Goal: Task Accomplishment & Management: Manage account settings

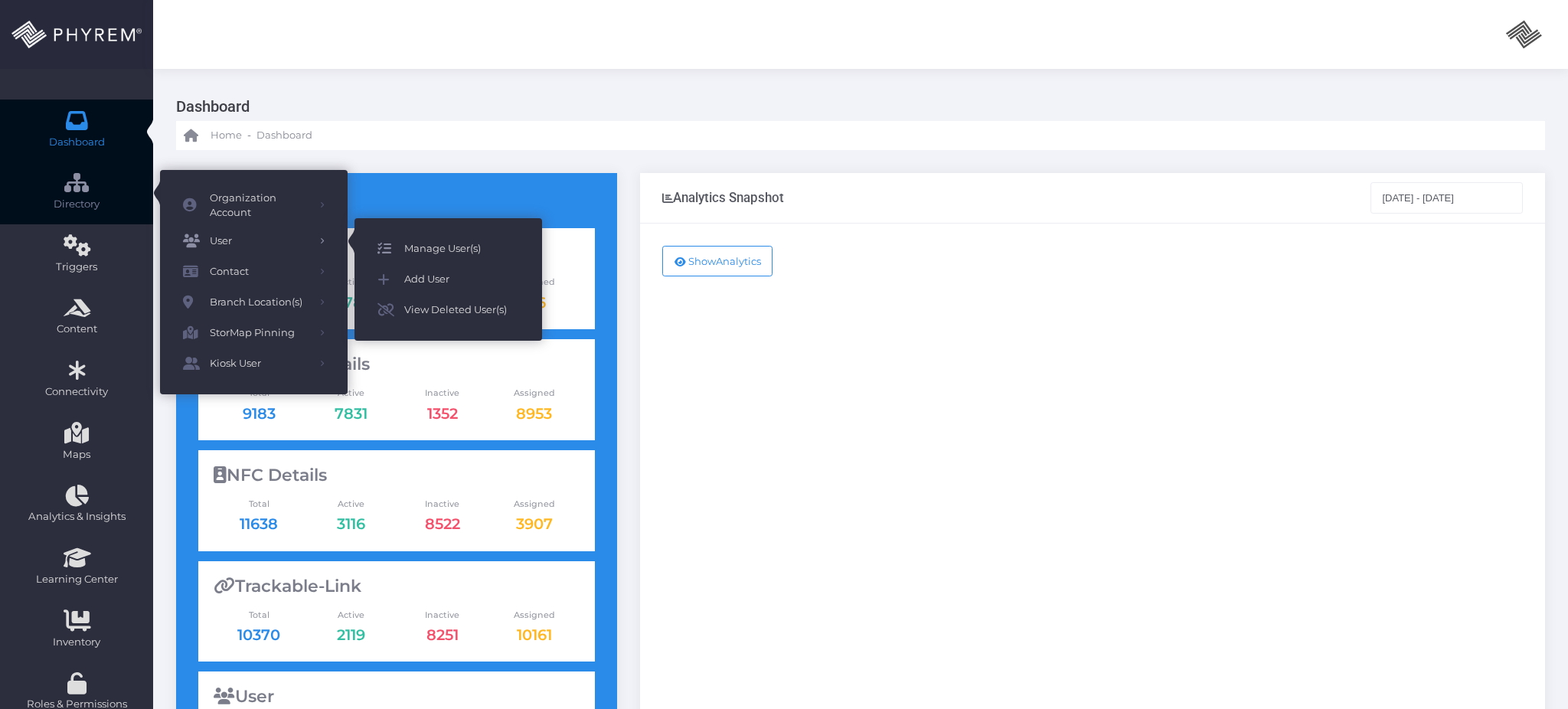
click at [419, 246] on span "Manage User(s)" at bounding box center [462, 248] width 115 height 20
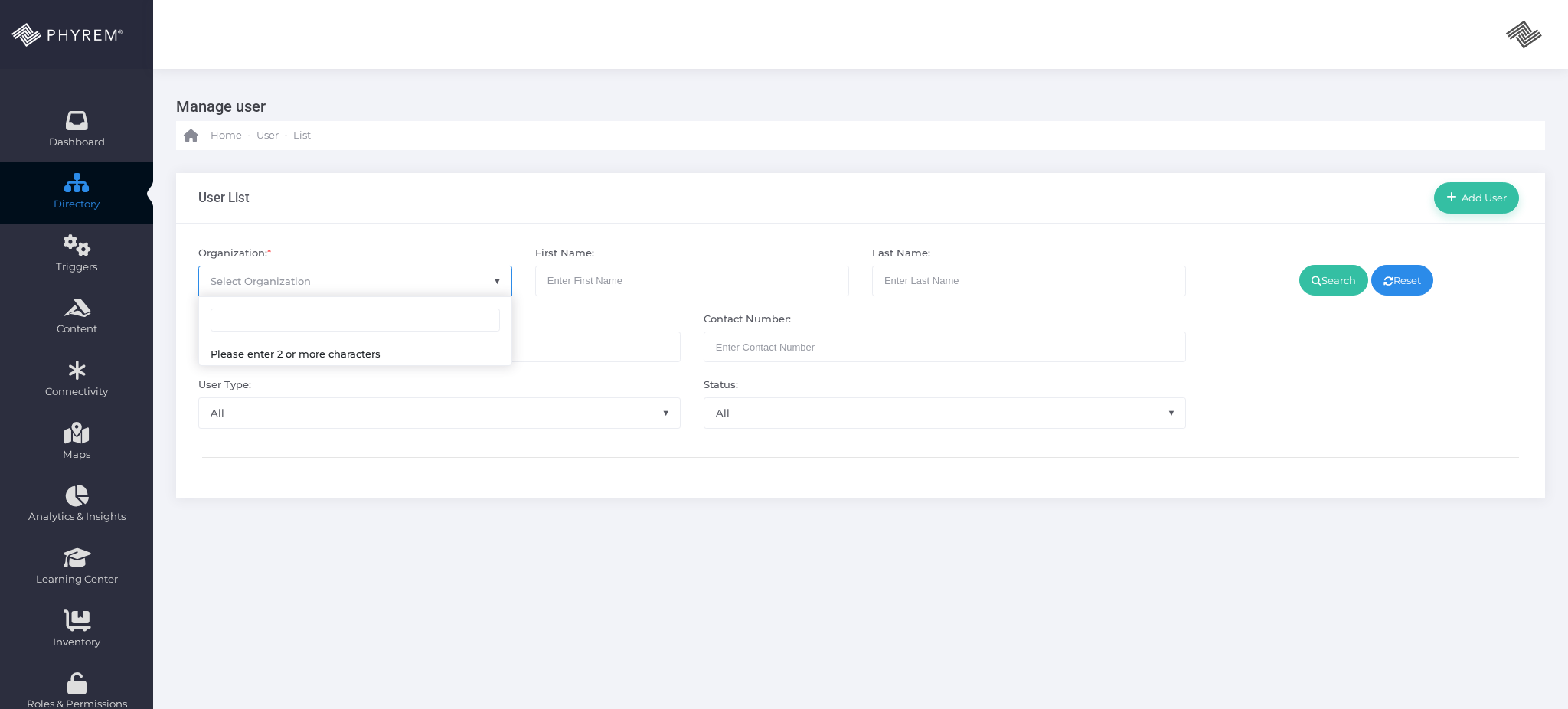
click at [369, 283] on span "Select Organization" at bounding box center [355, 281] width 312 height 29
type input "[PERSON_NAME]"
select select "4799"
click at [1309, 290] on link "Search" at bounding box center [1333, 280] width 69 height 30
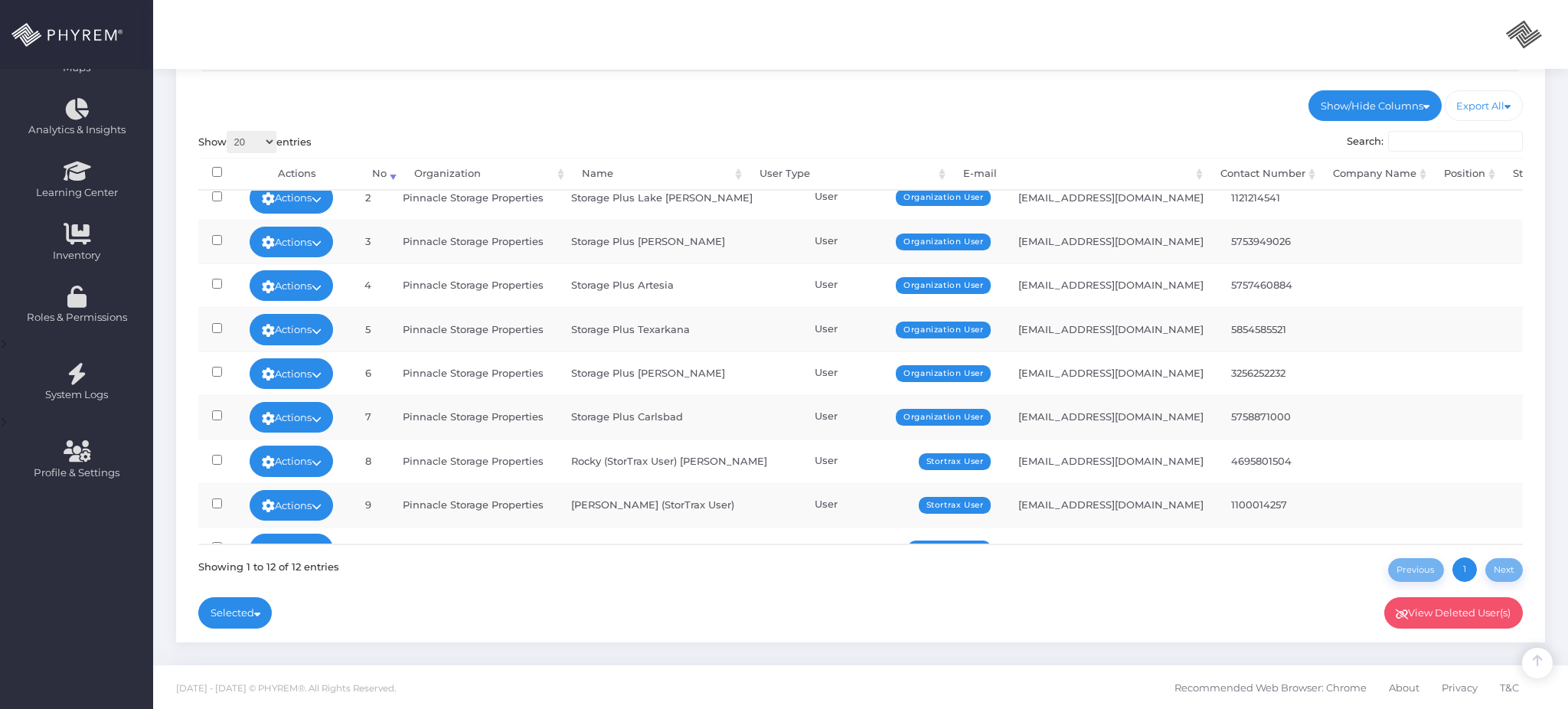
scroll to position [190, 0]
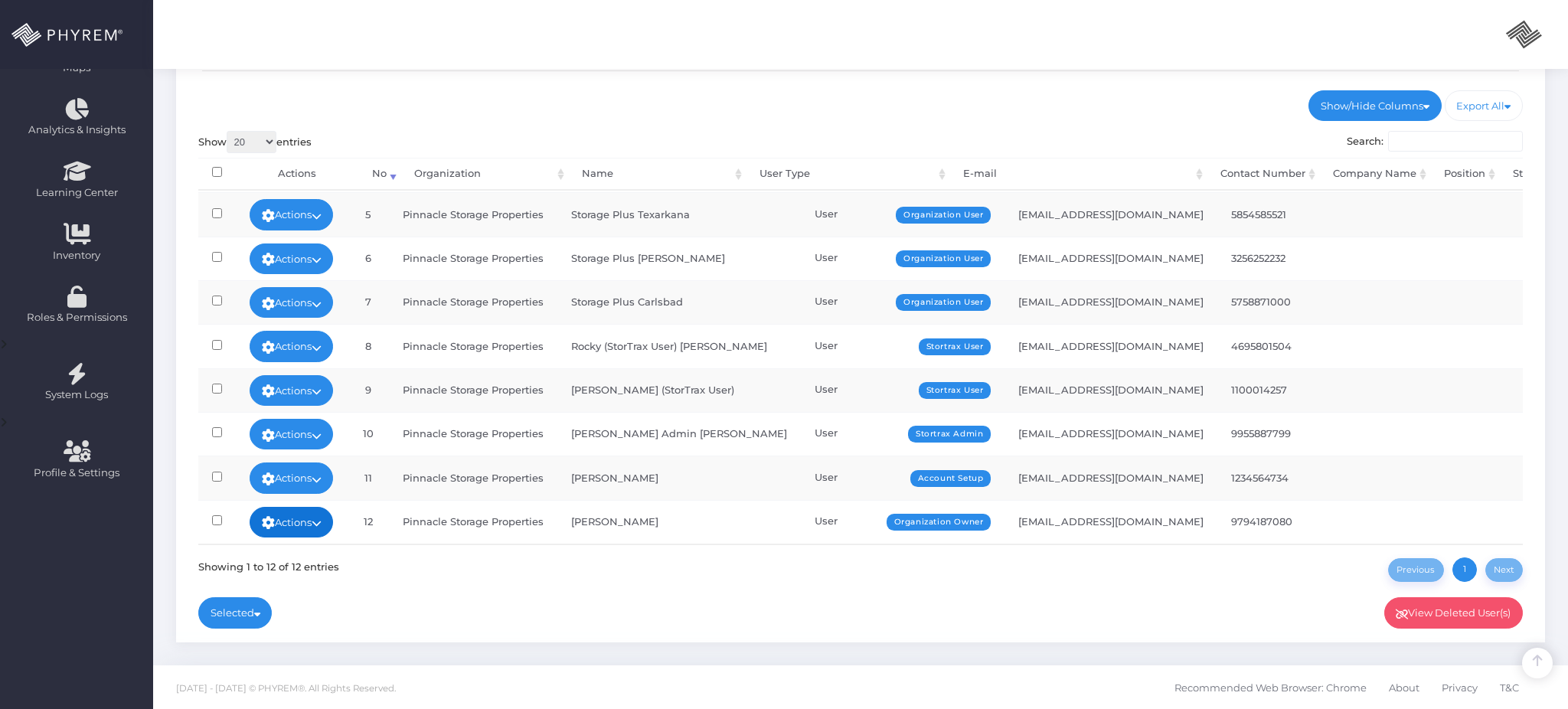
click at [303, 515] on link "Actions" at bounding box center [291, 521] width 84 height 30
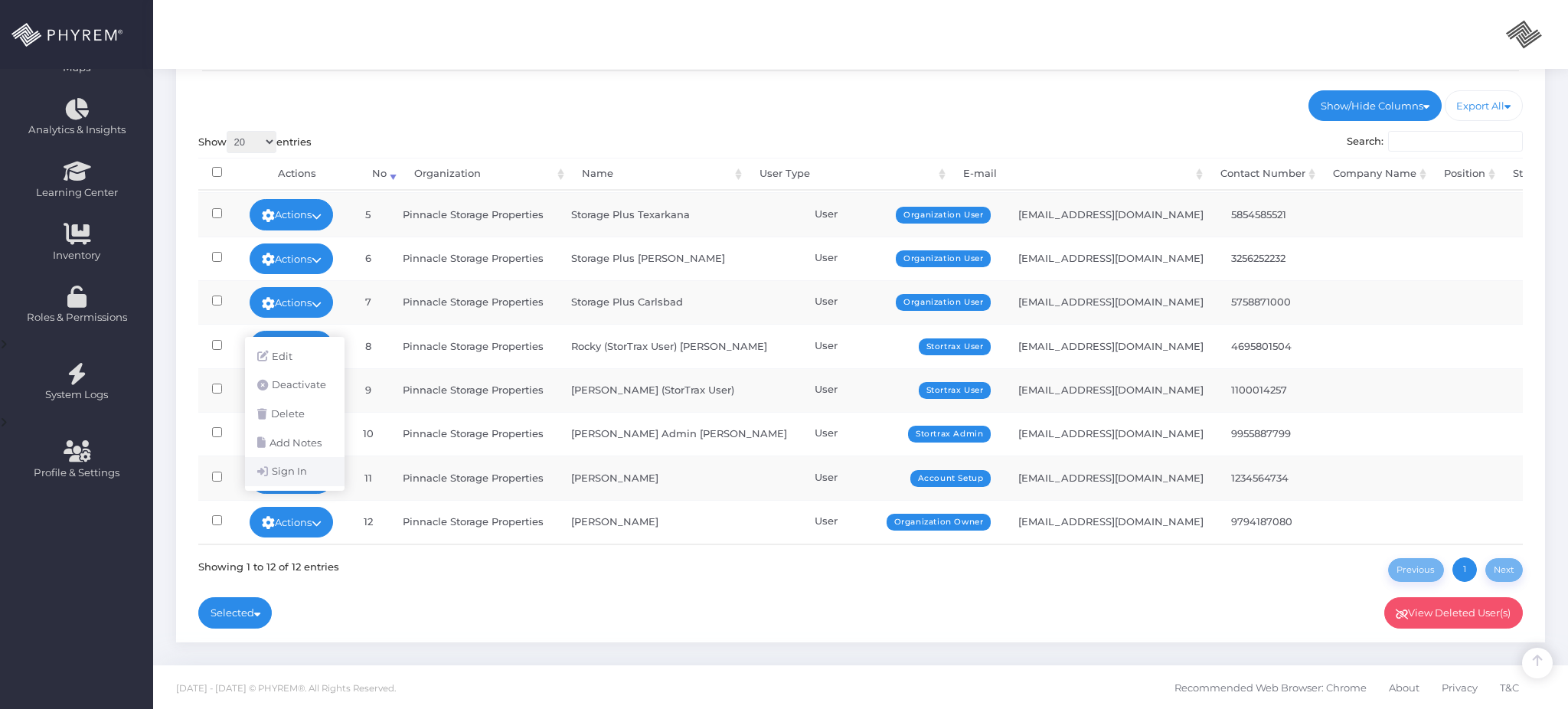
click at [303, 477] on link "Sign In" at bounding box center [295, 471] width 100 height 29
